Goal: Information Seeking & Learning: Learn about a topic

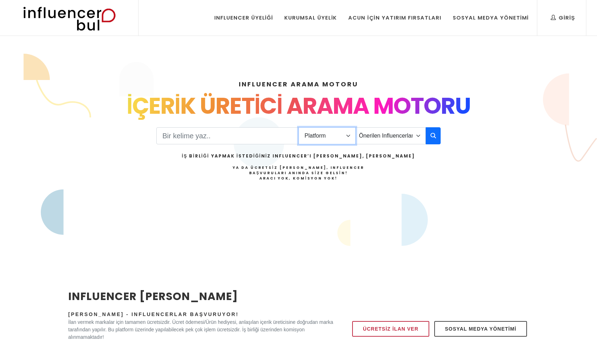
click at [330, 135] on select "Platform Instagram Facebook Youtube Tiktok Twitter Twitch" at bounding box center [326, 135] width 57 height 17
click at [390, 137] on select "Önerilen Influencerlar Aile & Çocuk & Ebeveyn Alışveriş & Giyim & Aksesuar Arab…" at bounding box center [390, 135] width 70 height 17
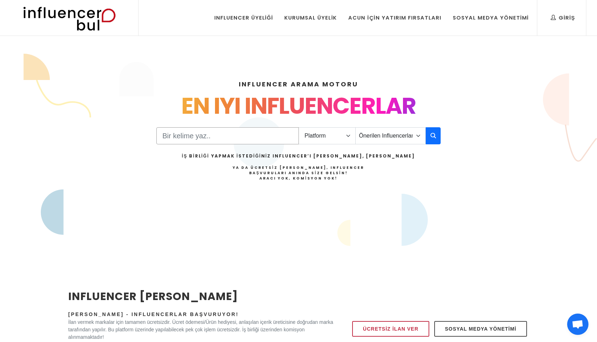
click at [248, 140] on input "Search" at bounding box center [227, 135] width 142 height 17
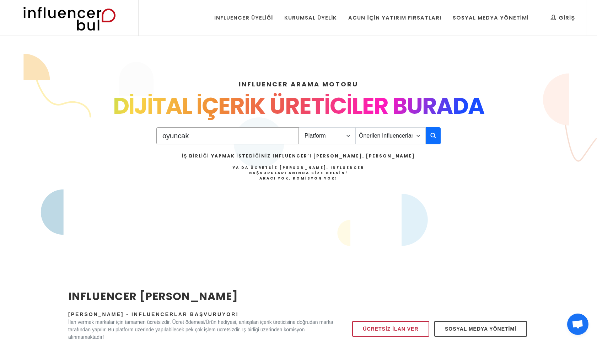
type input "oyuncak"
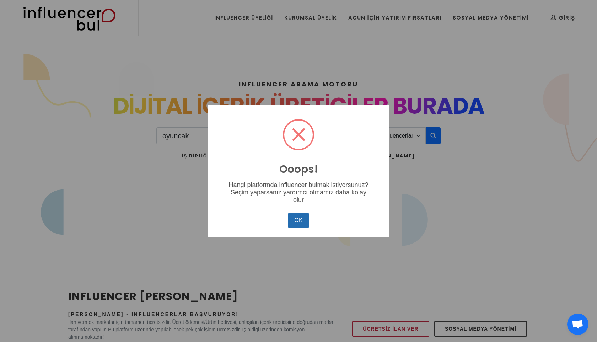
click at [303, 220] on button "OK" at bounding box center [298, 220] width 21 height 16
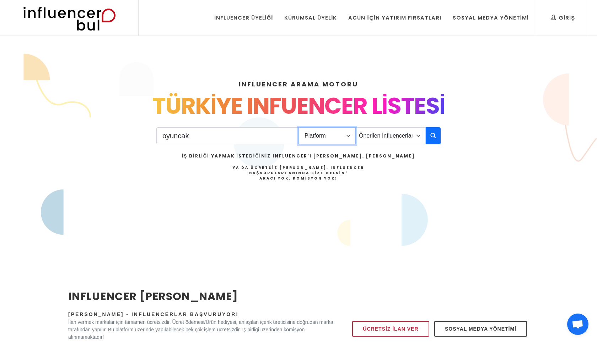
click at [335, 137] on select "Platform Instagram Facebook Youtube Tiktok Twitter Twitch" at bounding box center [326, 135] width 57 height 17
select select "1"
click at [298, 127] on select "Platform Instagram Facebook Youtube Tiktok Twitter Twitch" at bounding box center [326, 135] width 57 height 17
click at [430, 135] on icon "button" at bounding box center [433, 135] width 6 height 9
click at [402, 140] on select "Önerilen Influencerlar Aile & Çocuk & Ebeveyn Alışveriş & Giyim & Aksesuar Arab…" at bounding box center [390, 135] width 70 height 17
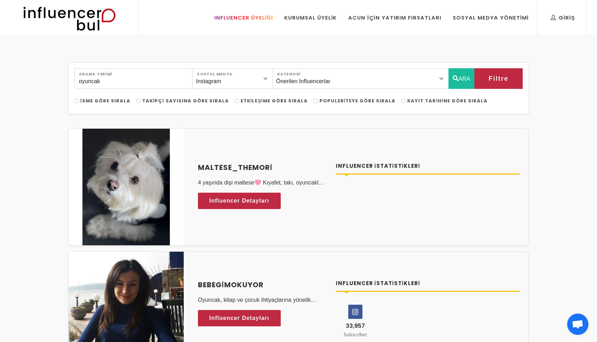
click at [246, 23] on link "Influencer Üyeliği" at bounding box center [244, 18] width 70 height 36
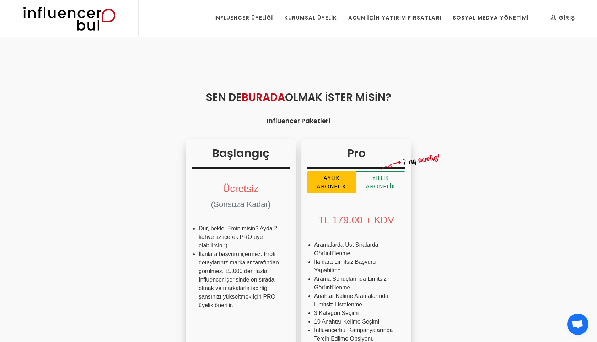
click at [0, 0] on img at bounding box center [0, 0] width 0 height 0
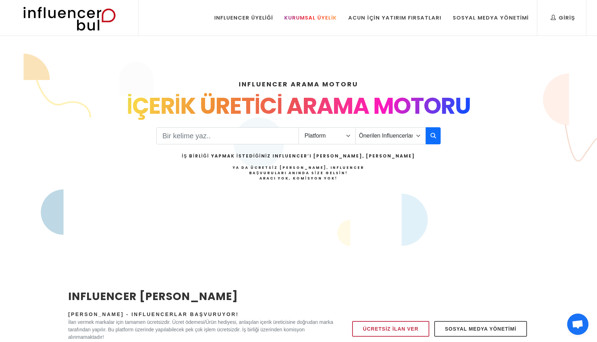
click at [324, 15] on div "Kurumsal Üyelik" at bounding box center [310, 18] width 53 height 8
